Goal: Task Accomplishment & Management: Manage account settings

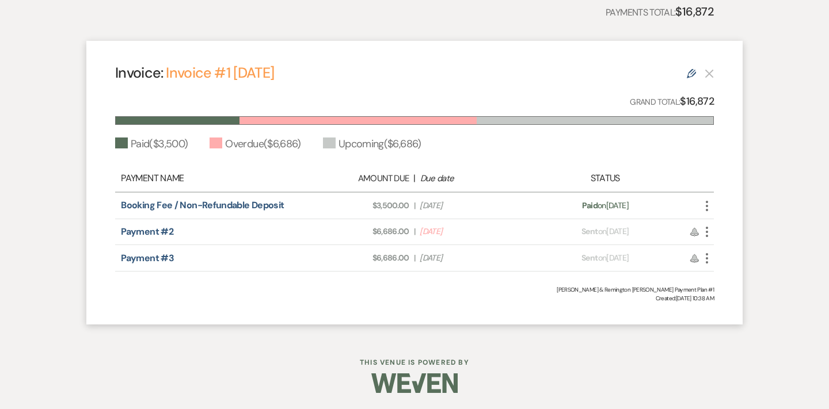
scroll to position [394, 0]
click at [703, 232] on icon "More" at bounding box center [707, 233] width 14 height 14
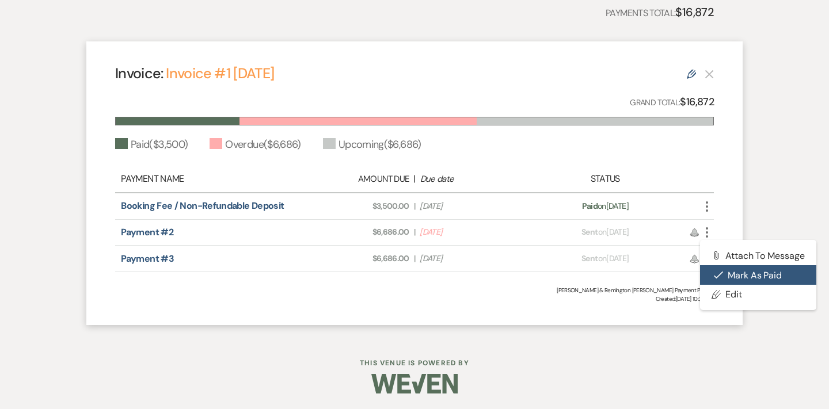
click at [726, 280] on button "Check [PERSON_NAME] [PERSON_NAME] as Paid" at bounding box center [758, 275] width 116 height 20
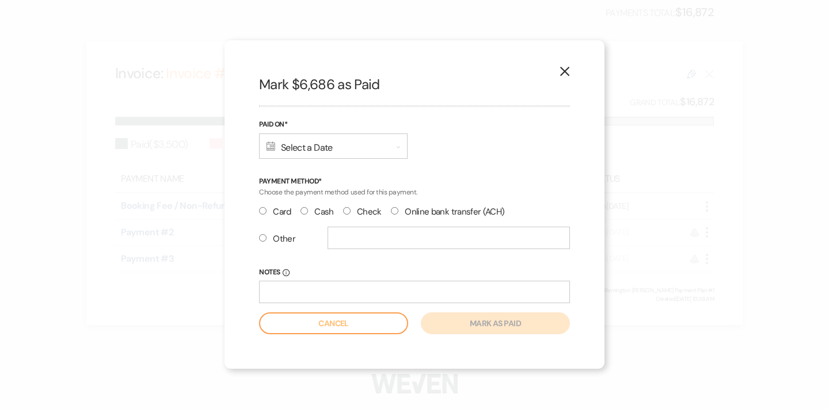
click at [266, 239] on label "Other" at bounding box center [277, 239] width 36 height 16
click at [266, 239] on input "Other" at bounding box center [262, 237] width 7 height 7
radio input "true"
click at [312, 146] on div "Calendar Select a Date Expand" at bounding box center [333, 145] width 148 height 25
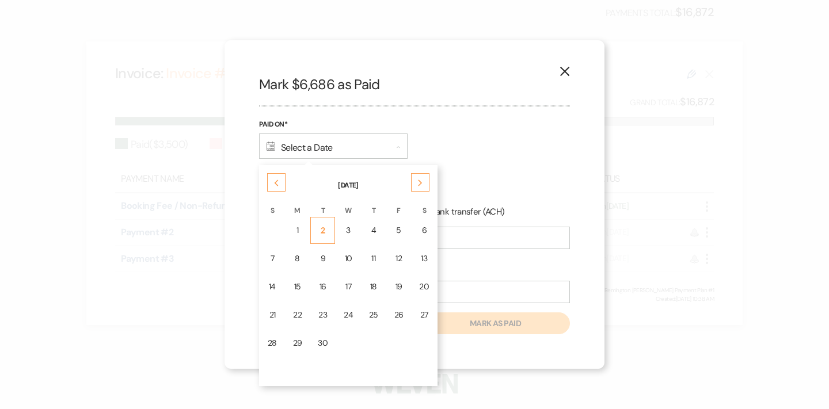
click at [331, 235] on td "2" at bounding box center [322, 230] width 25 height 27
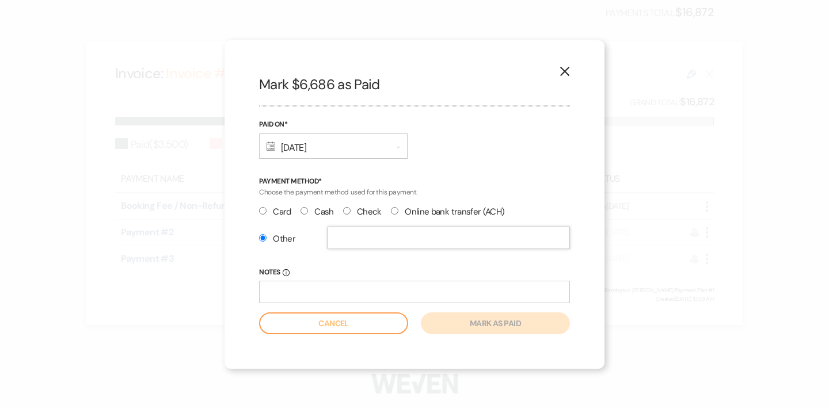
click at [375, 240] on input "text" at bounding box center [448, 238] width 242 height 22
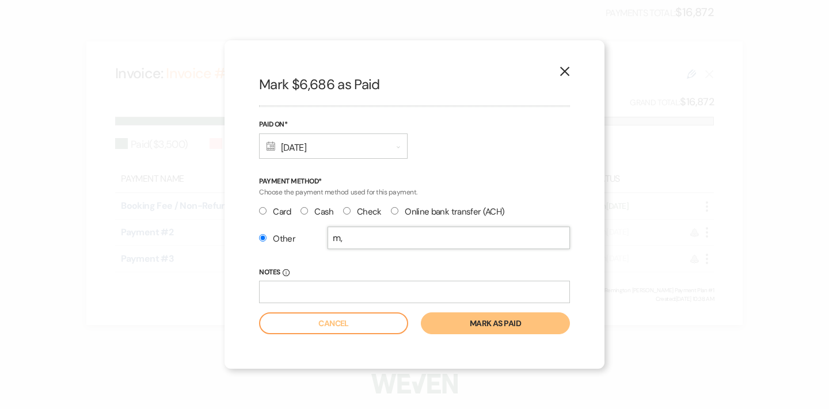
type input "m"
type input "DUBSADO"
click at [505, 320] on button "Mark as paid" at bounding box center [495, 323] width 149 height 22
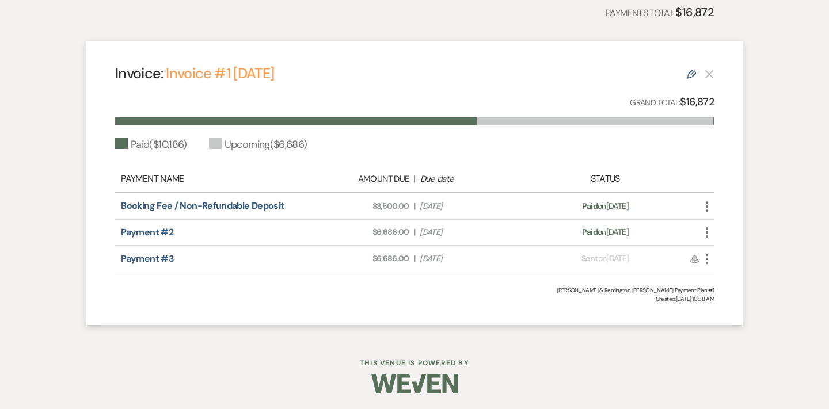
click at [708, 258] on icon "More" at bounding box center [707, 259] width 14 height 14
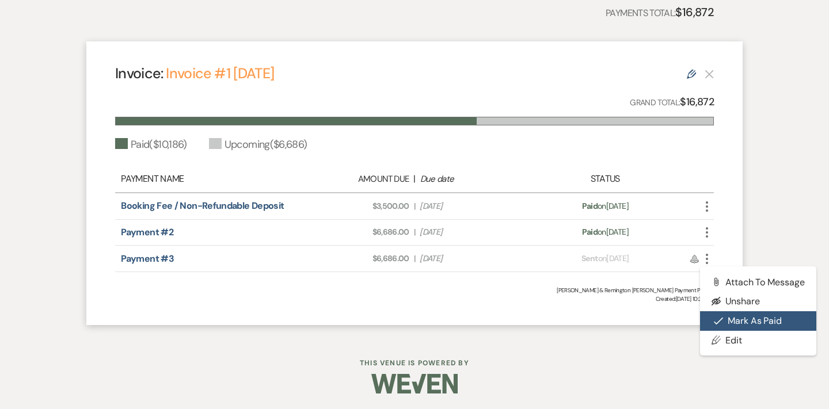
click at [740, 320] on button "Check [PERSON_NAME] [PERSON_NAME] as Paid" at bounding box center [758, 321] width 116 height 20
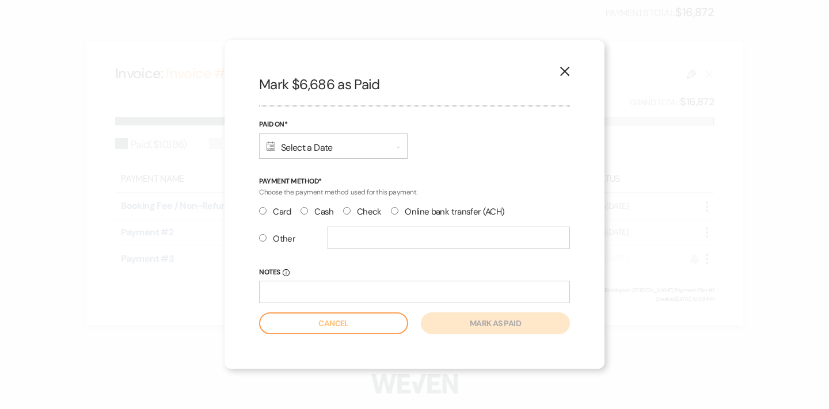
click at [264, 239] on input "Other" at bounding box center [262, 237] width 7 height 7
radio input "true"
click at [335, 144] on div "Calendar Select a Date Expand" at bounding box center [333, 145] width 148 height 25
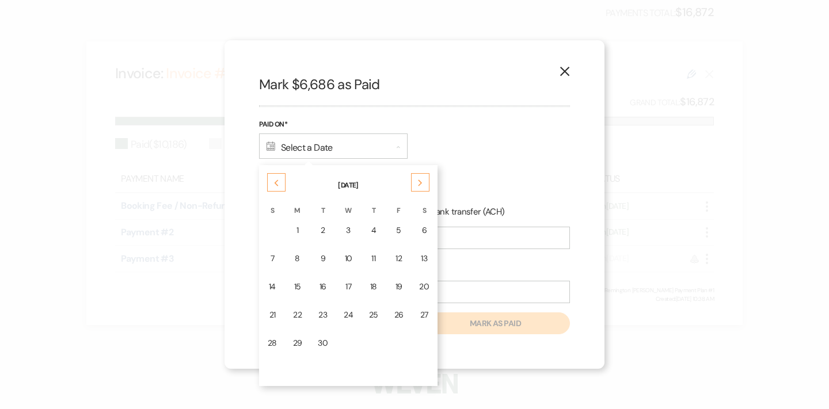
click at [347, 272] on table "[DATE] S M T W T F S 1 2 3 4 5 6 7 8 9 10 11 12 13 14 15 16 17 18 19 20 21 22 2…" at bounding box center [348, 275] width 178 height 221
click at [350, 287] on div "17" at bounding box center [347, 287] width 9 height 12
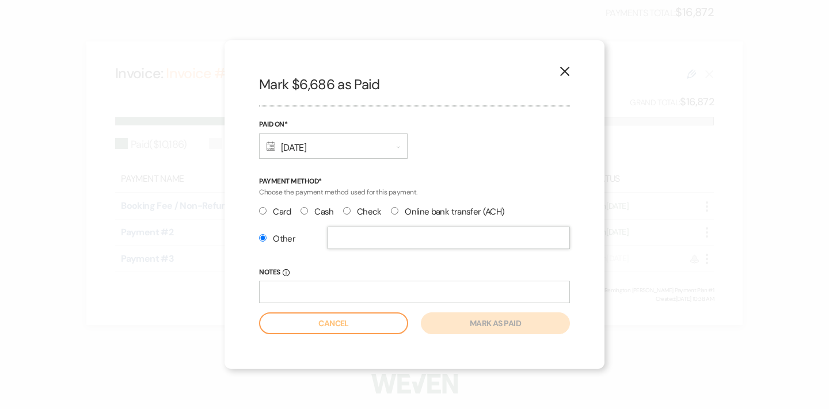
click at [356, 240] on input "text" at bounding box center [448, 238] width 242 height 22
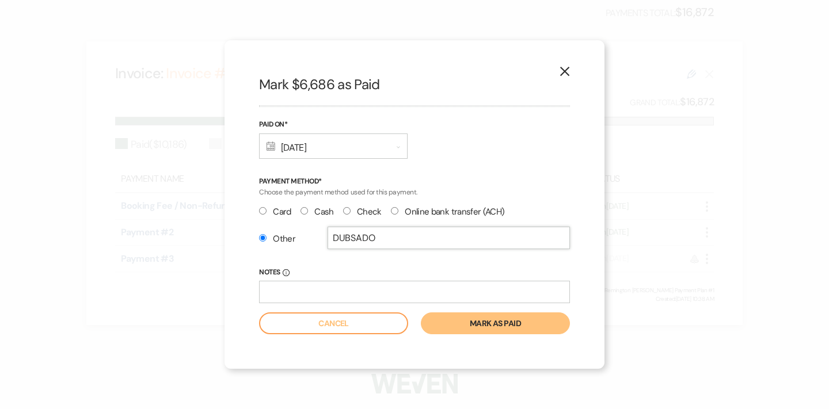
type input "DUBSADO"
click at [471, 316] on button "Mark as paid" at bounding box center [495, 323] width 149 height 22
